Goal: Communication & Community: Ask a question

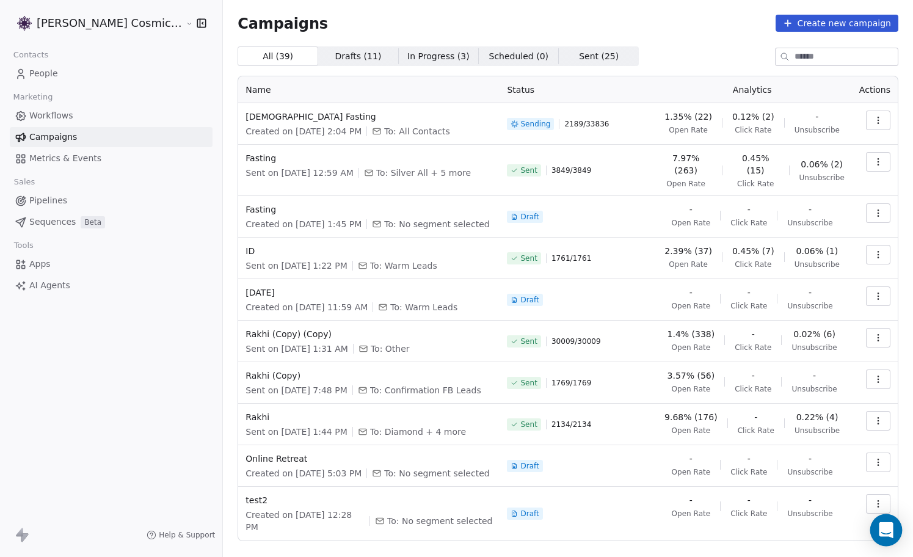
click at [881, 531] on icon "Open Intercom Messenger" at bounding box center [886, 530] width 14 height 16
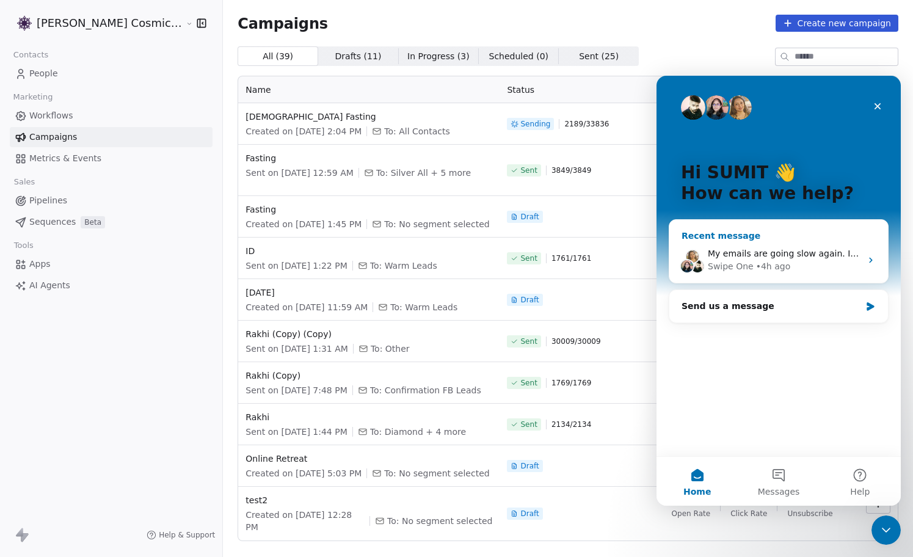
click at [826, 259] on div "My emails are going slow again. I was promised that emails will be sent faster.…" at bounding box center [784, 253] width 153 height 13
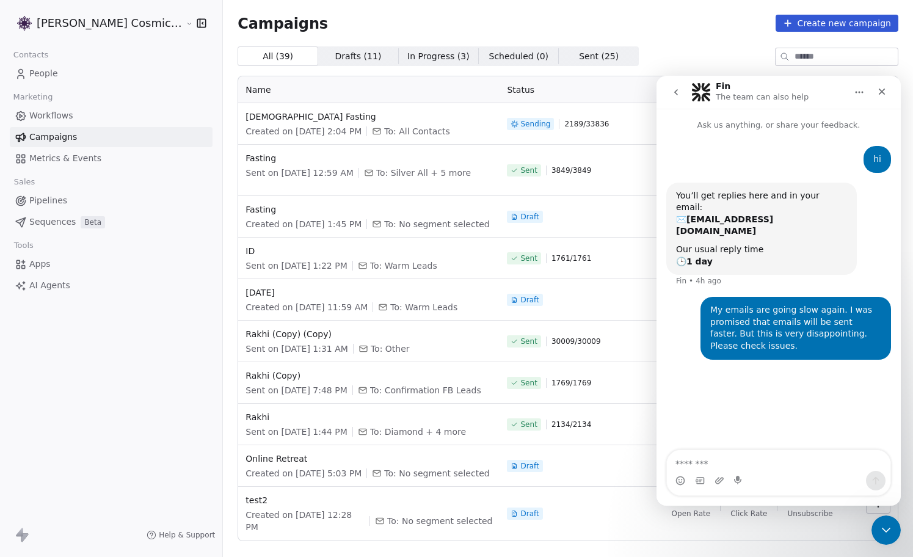
click at [675, 93] on icon "go back" at bounding box center [676, 92] width 10 height 10
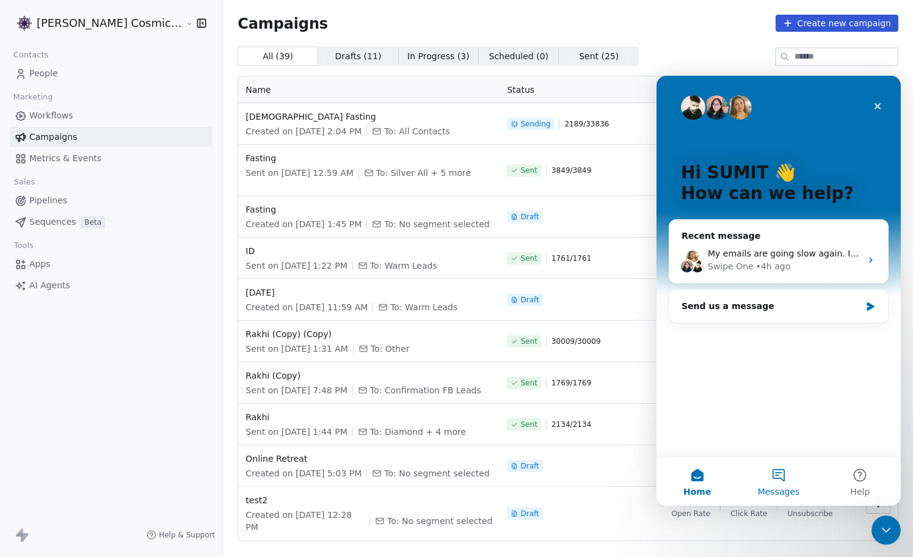
click at [781, 471] on button "Messages" at bounding box center [778, 481] width 81 height 49
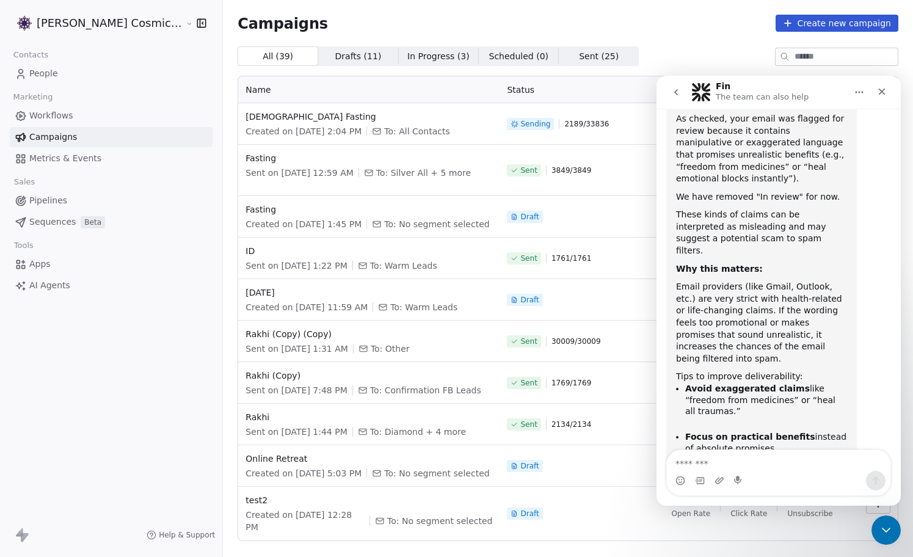
scroll to position [390, 0]
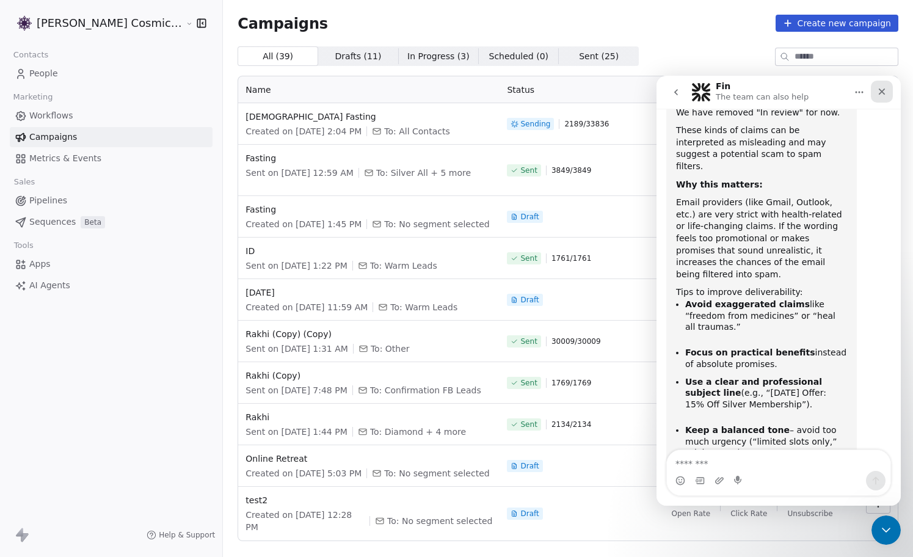
click at [887, 89] on div "Close" at bounding box center [882, 92] width 22 height 22
